Goal: Task Accomplishment & Management: Complete application form

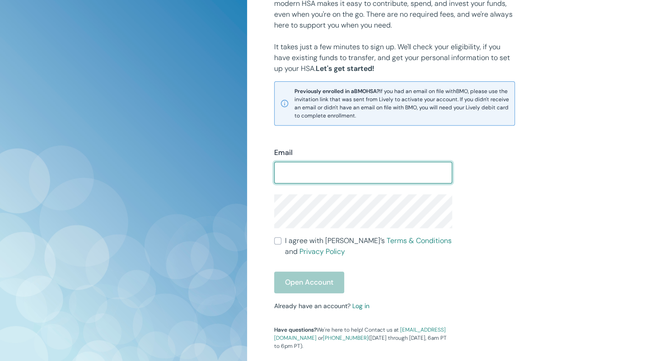
scroll to position [135, 0]
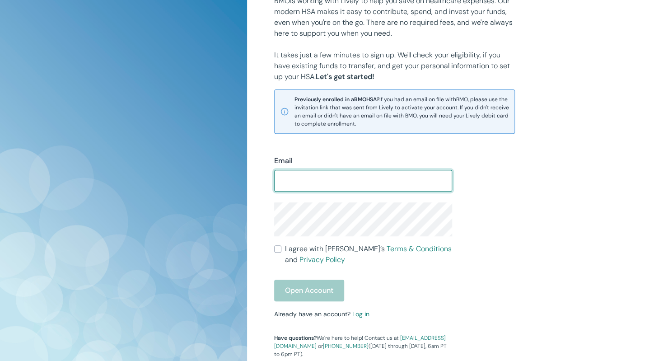
click at [326, 174] on input "Email" at bounding box center [363, 181] width 178 height 18
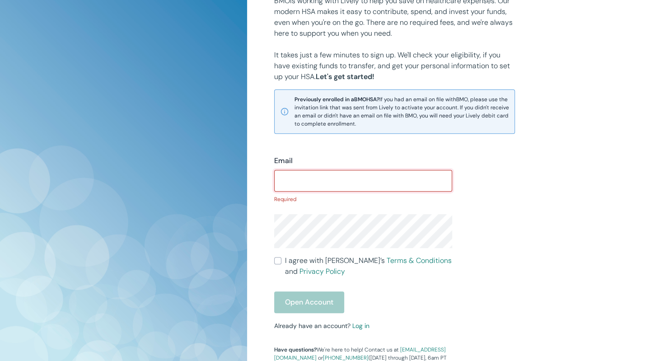
click at [334, 181] on input "Email" at bounding box center [363, 181] width 178 height 18
paste input "[EMAIL_ADDRESS][DOMAIN_NAME]"
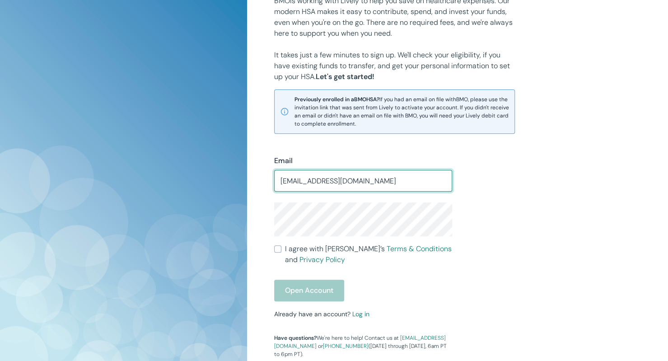
type input "[EMAIL_ADDRESS][DOMAIN_NAME]"
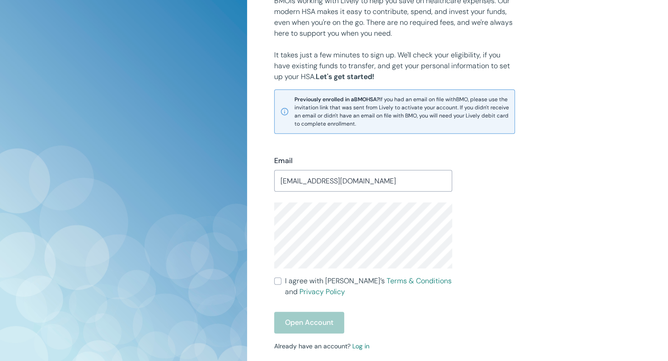
click at [566, 288] on div "Email [EMAIL_ADDRESS][DOMAIN_NAME] ​ I agree with Lively’s Terms & Conditions a…" at bounding box center [451, 262] width 377 height 256
click at [279, 284] on label "I agree with Lively’s Terms & Conditions and Privacy Policy" at bounding box center [363, 286] width 178 height 22
click at [279, 284] on input "I agree with Lively’s Terms & Conditions and Privacy Policy" at bounding box center [277, 280] width 7 height 7
checkbox input "true"
click at [311, 322] on button "Open Account" at bounding box center [309, 322] width 70 height 22
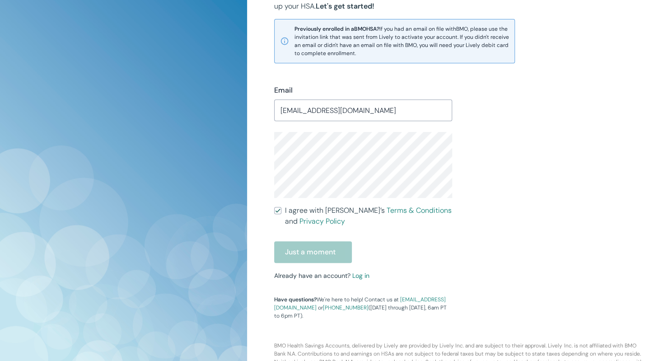
scroll to position [226, 0]
